Goal: Task Accomplishment & Management: Manage account settings

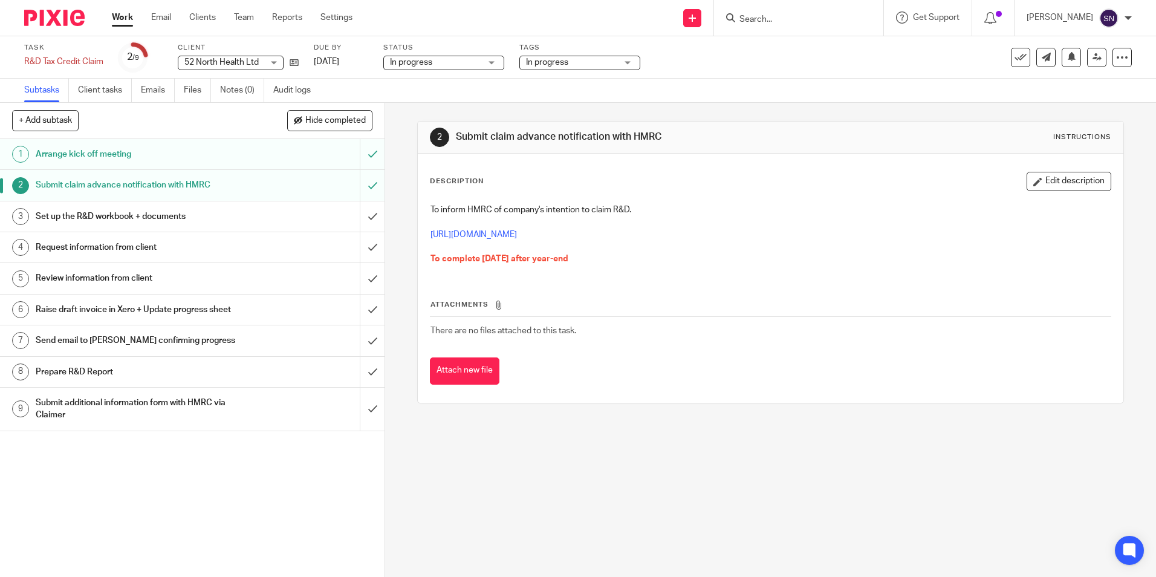
click at [239, 61] on span "52 North Health Ltd" at bounding box center [221, 62] width 74 height 8
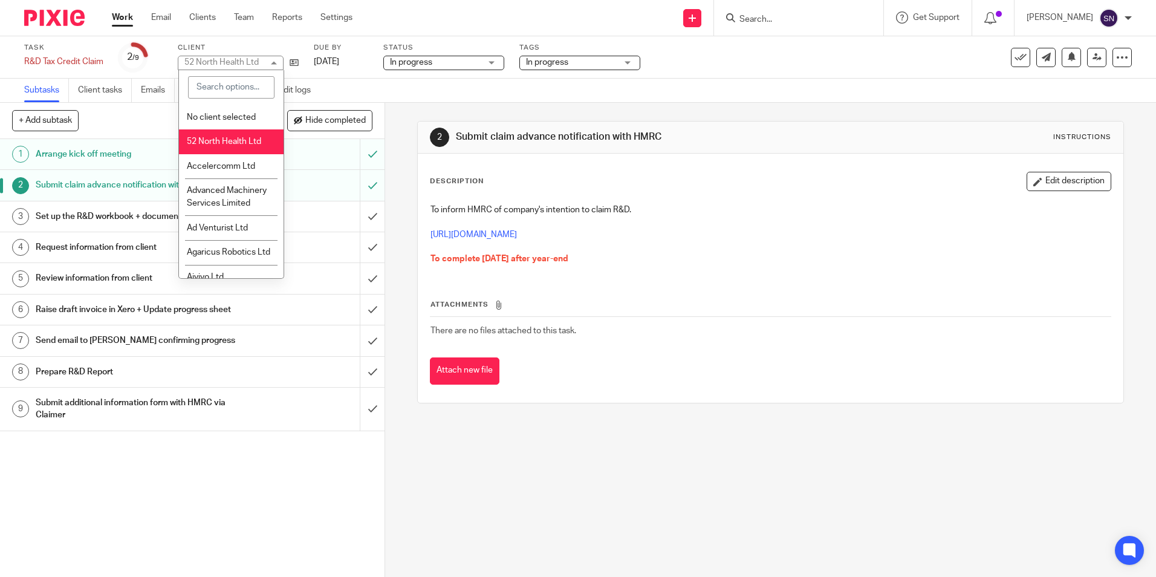
click at [244, 91] on input "search" at bounding box center [231, 87] width 86 height 23
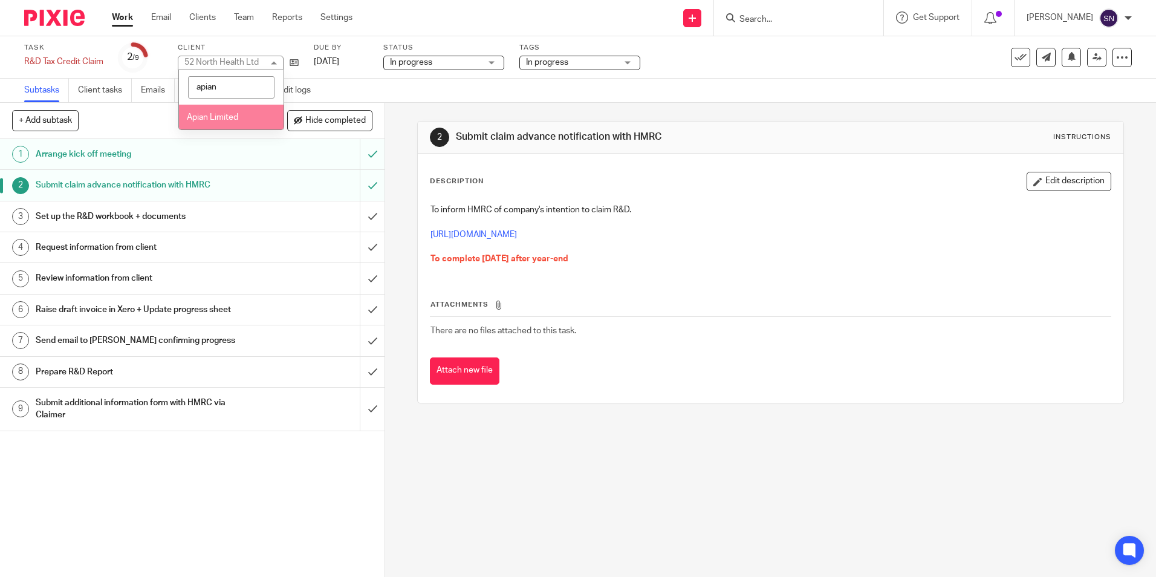
type input "apian"
click at [212, 120] on span "Apian Limited" at bounding box center [212, 117] width 51 height 8
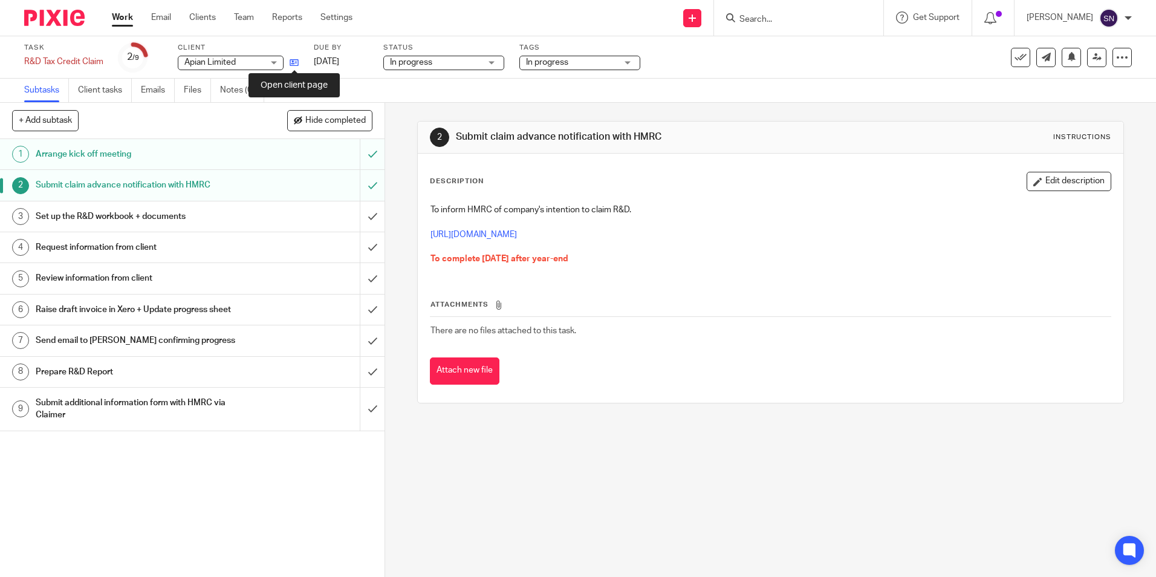
click at [293, 61] on icon at bounding box center [294, 62] width 9 height 9
click at [238, 59] on span "Apian Limited" at bounding box center [223, 62] width 79 height 13
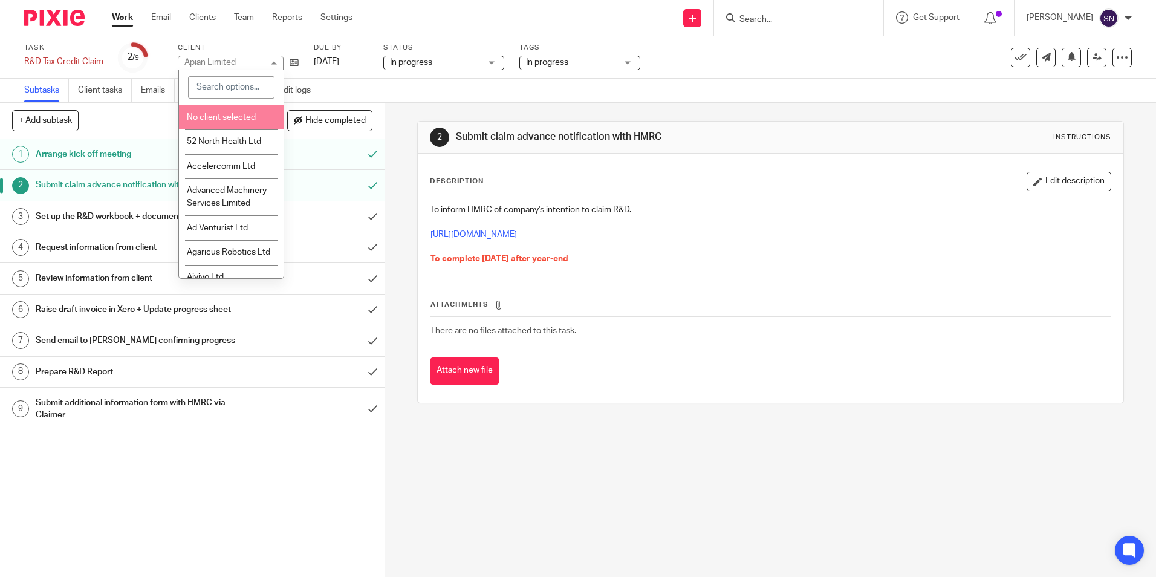
click at [211, 87] on input "search" at bounding box center [231, 87] width 86 height 23
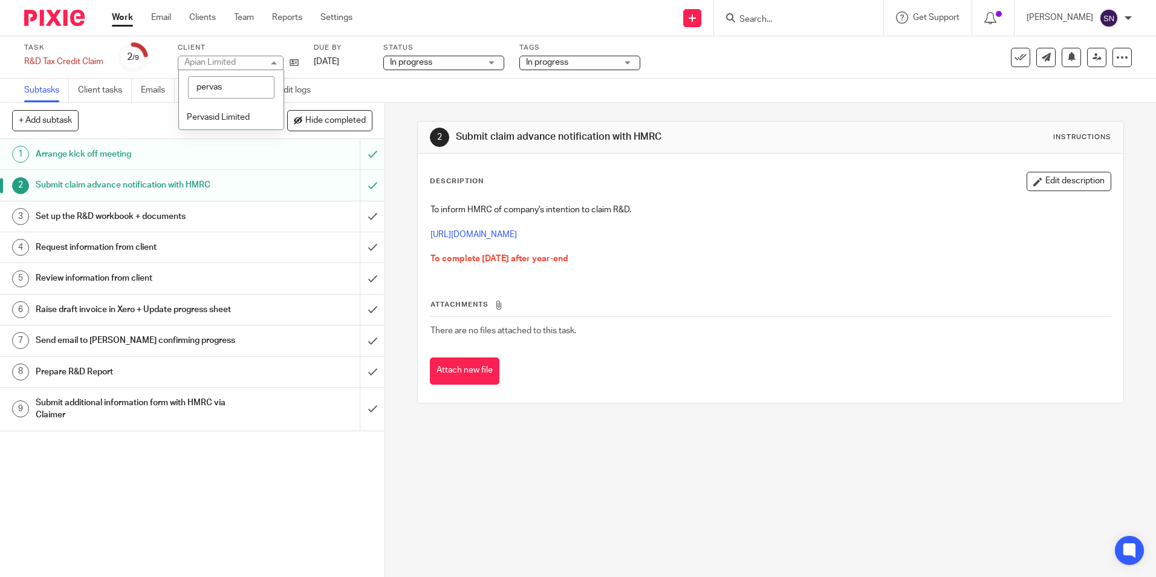
type input "pervas"
click at [229, 114] on span "Pervasid Limited" at bounding box center [218, 117] width 63 height 8
click at [92, 211] on h1 "Set up the R&D workbook + documents" at bounding box center [140, 216] width 208 height 18
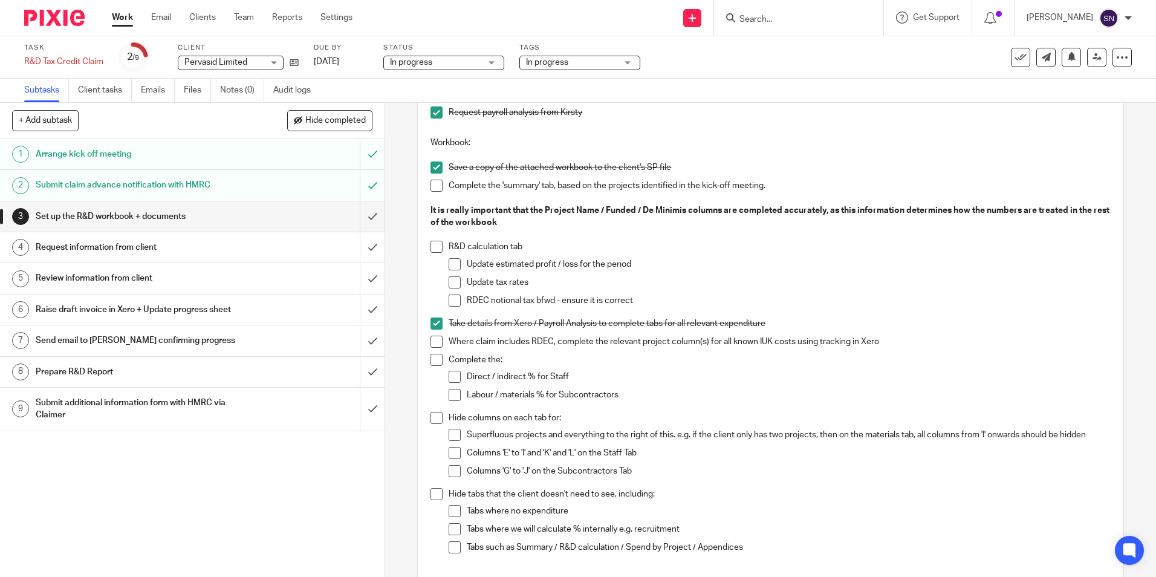
scroll to position [565, 0]
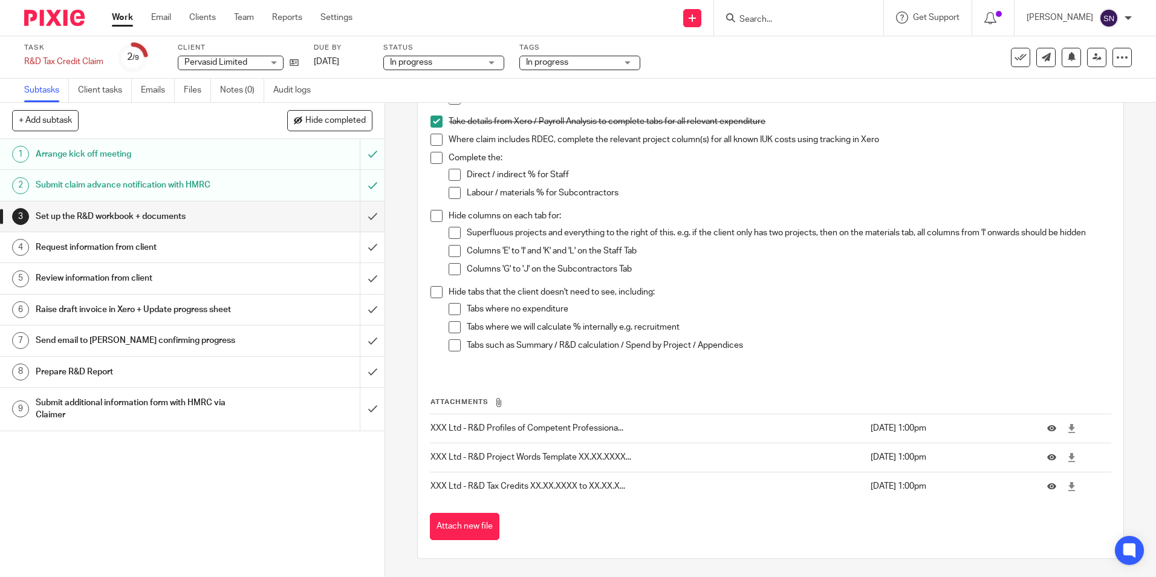
click at [100, 257] on link "4 Request information from client" at bounding box center [180, 247] width 360 height 30
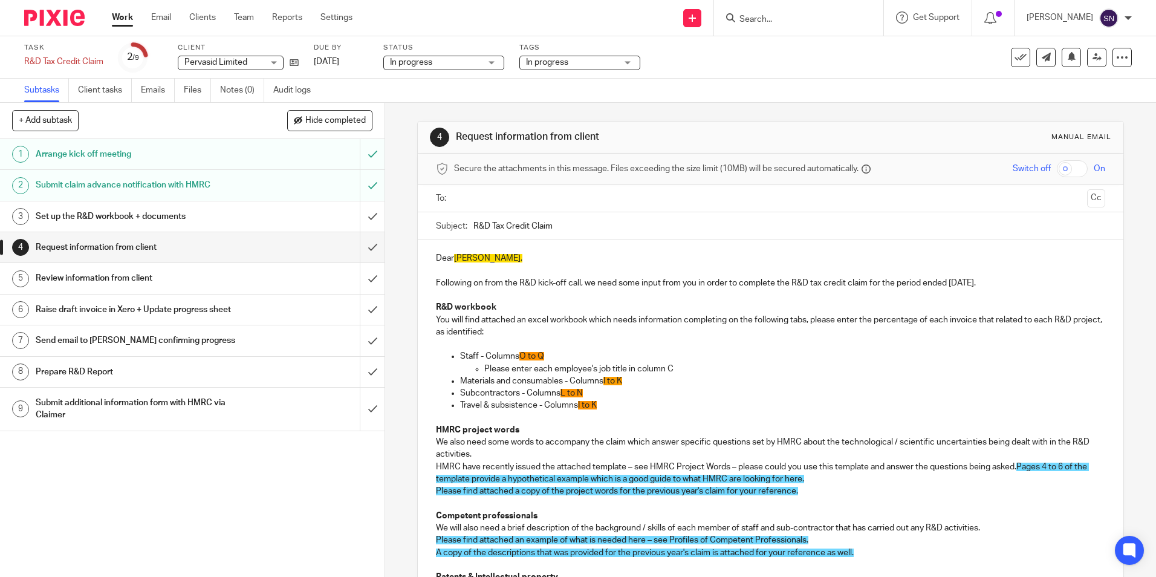
click at [105, 287] on h1 "Review information from client" at bounding box center [140, 278] width 208 height 18
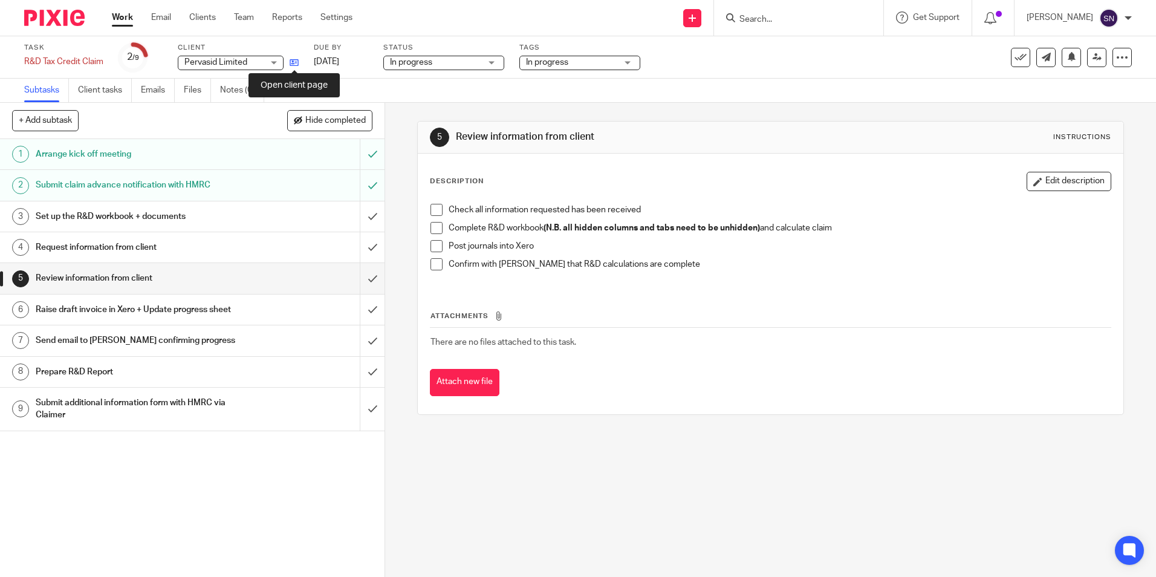
click at [296, 65] on icon at bounding box center [294, 62] width 9 height 9
click at [289, 65] on link at bounding box center [290, 62] width 15 height 12
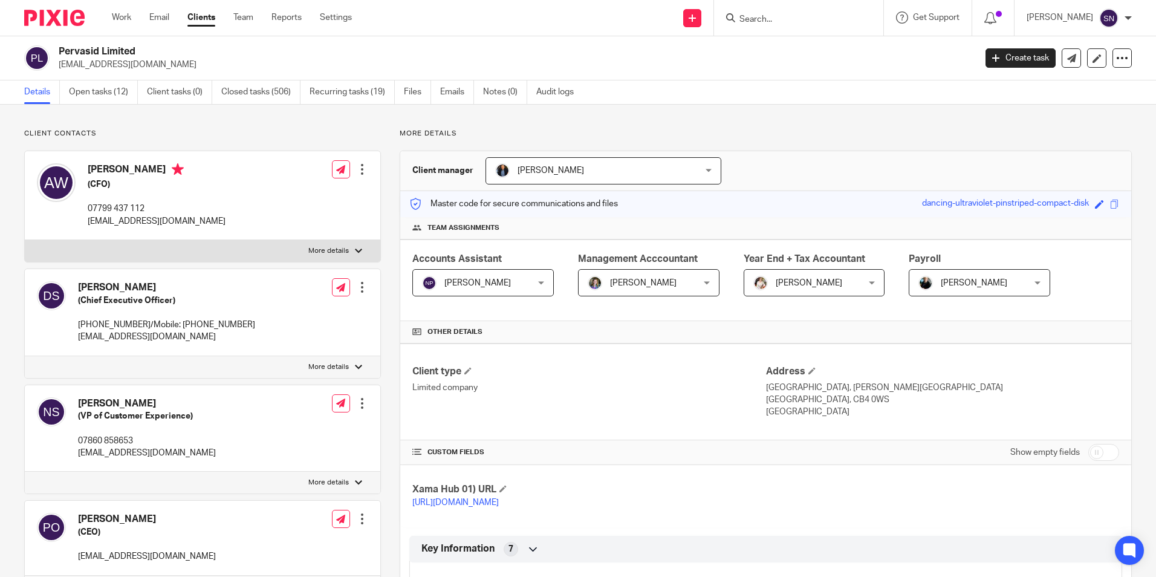
click at [655, 295] on span "[PERSON_NAME]" at bounding box center [640, 282] width 105 height 25
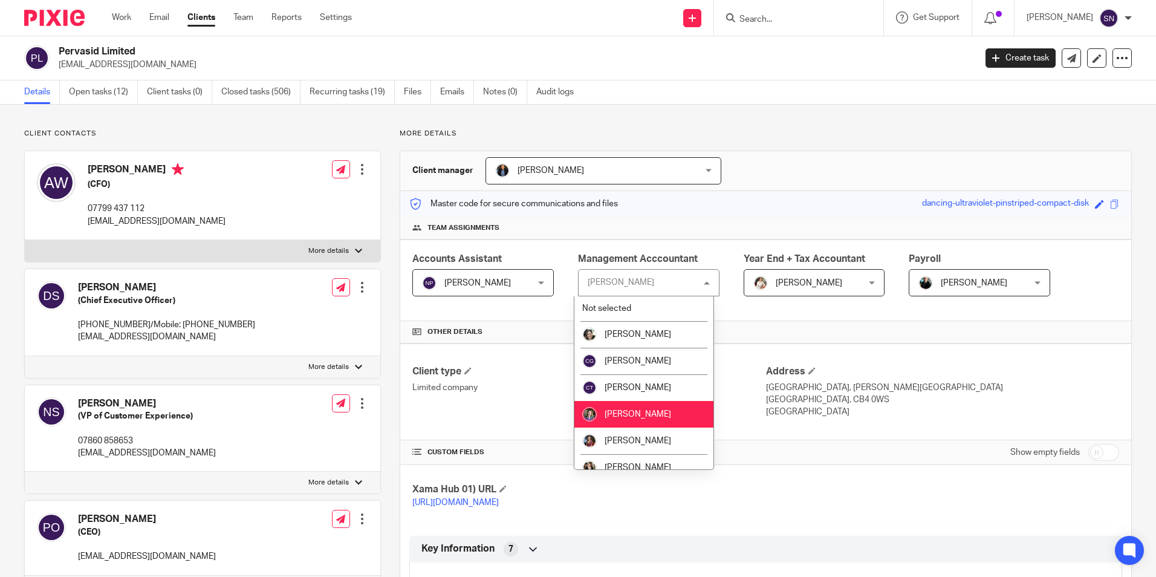
click at [655, 295] on div "Erica Straw Erica Straw" at bounding box center [648, 282] width 141 height 27
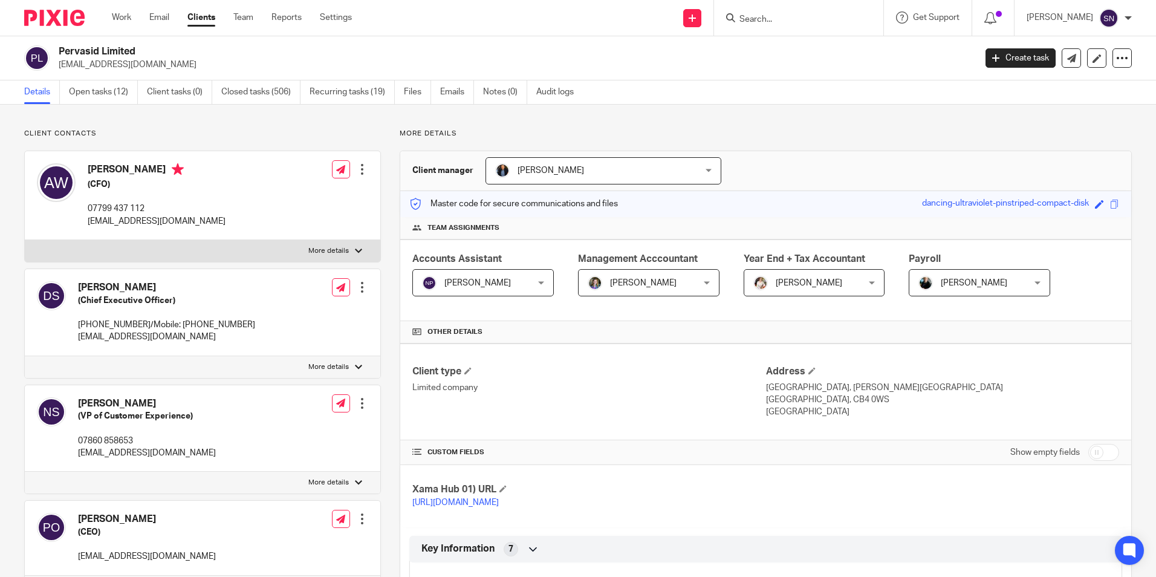
click at [815, 274] on span "[PERSON_NAME]" at bounding box center [805, 282] width 105 height 25
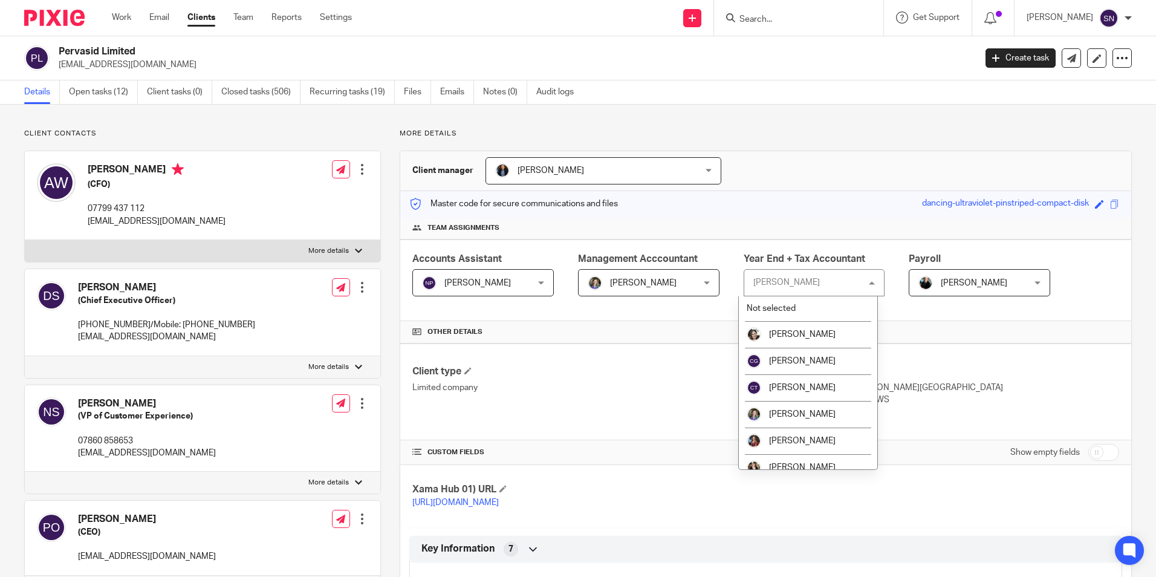
click at [815, 274] on div "Kayleigh Henson Kayleigh Henson" at bounding box center [814, 282] width 141 height 27
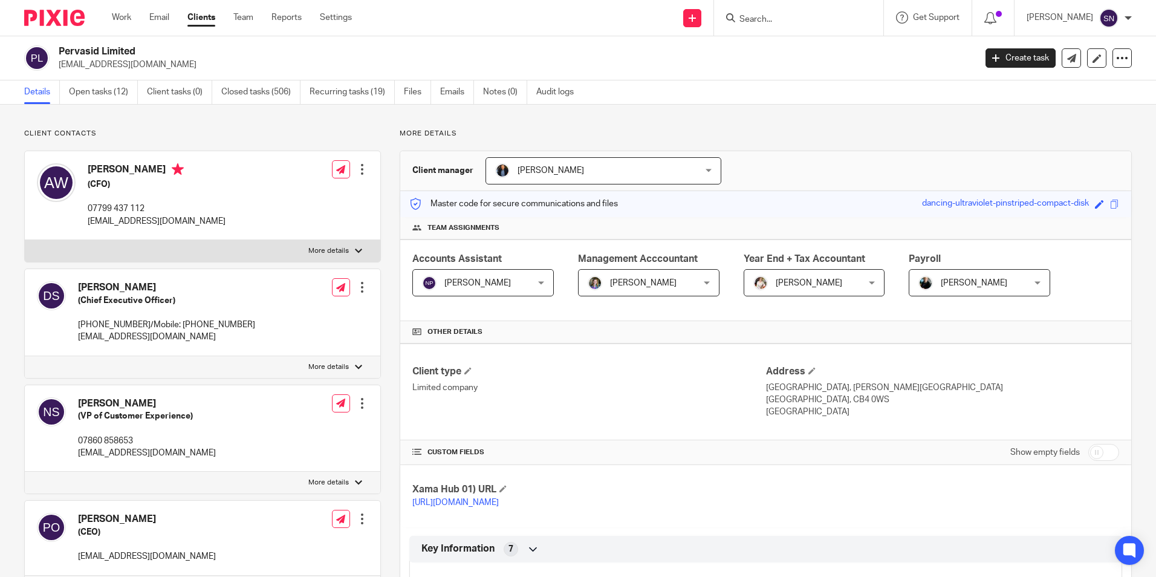
click at [756, 302] on div "Accounts Assistant Natasha Pengelly Natasha Pengelly Not selected Barbara Raine…" at bounding box center [765, 280] width 731 height 82
click at [511, 291] on span "[PERSON_NAME]" at bounding box center [474, 282] width 105 height 25
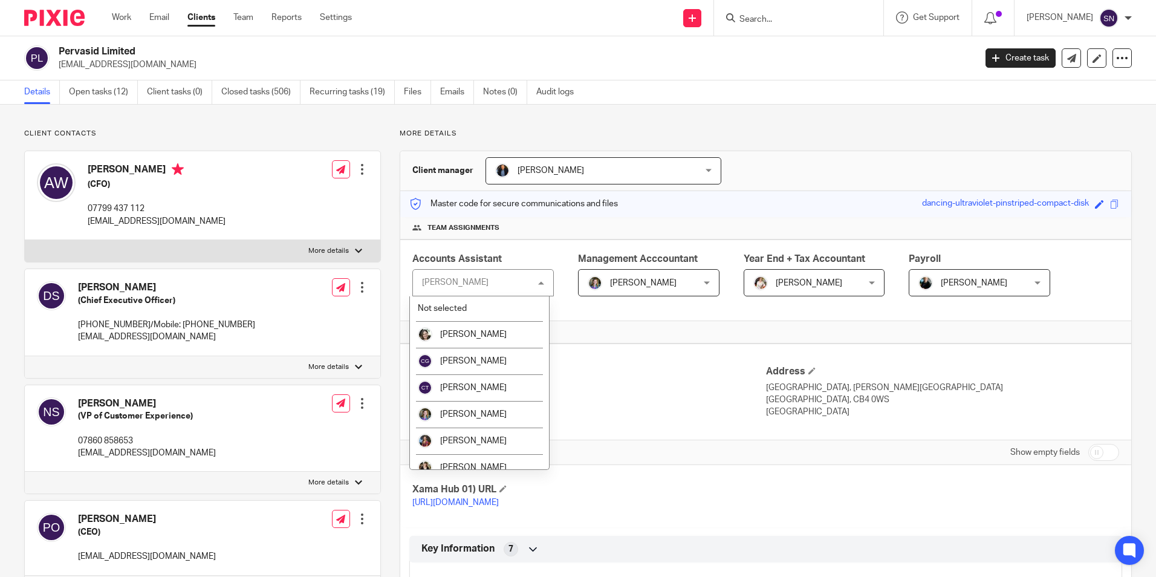
click at [511, 291] on div "Natasha Pengelly Natasha Pengelly" at bounding box center [482, 282] width 141 height 27
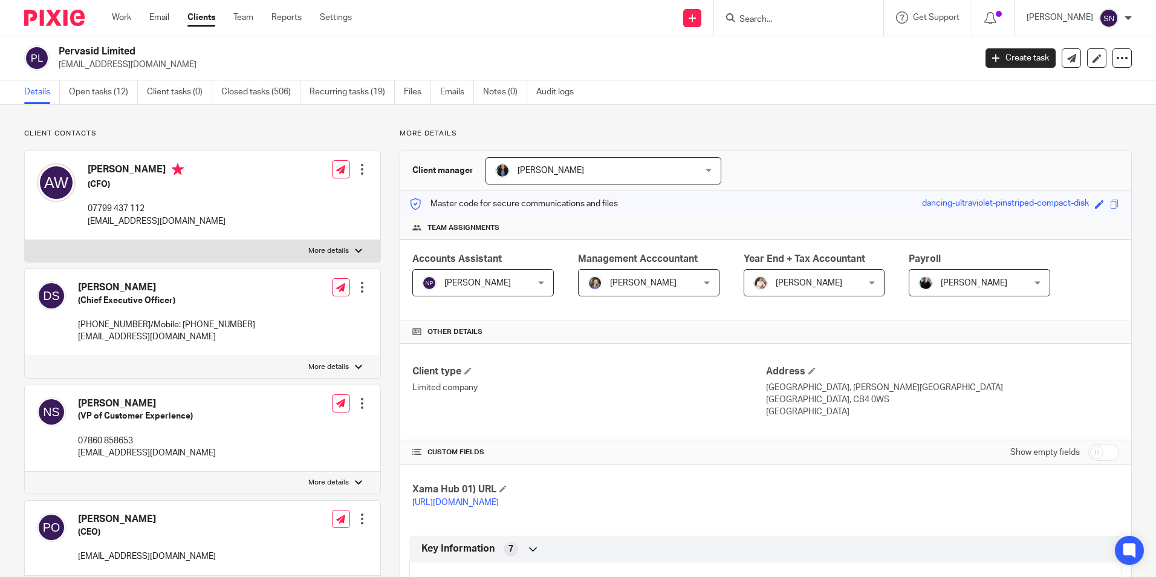
click at [799, 163] on div "Client manager Martin Hickman Martin Hickman Barbara Raine Carol Gibson Carolin…" at bounding box center [765, 171] width 731 height 40
click at [111, 84] on link "Open tasks (12)" at bounding box center [103, 92] width 69 height 24
